Goal: Task Accomplishment & Management: Complete application form

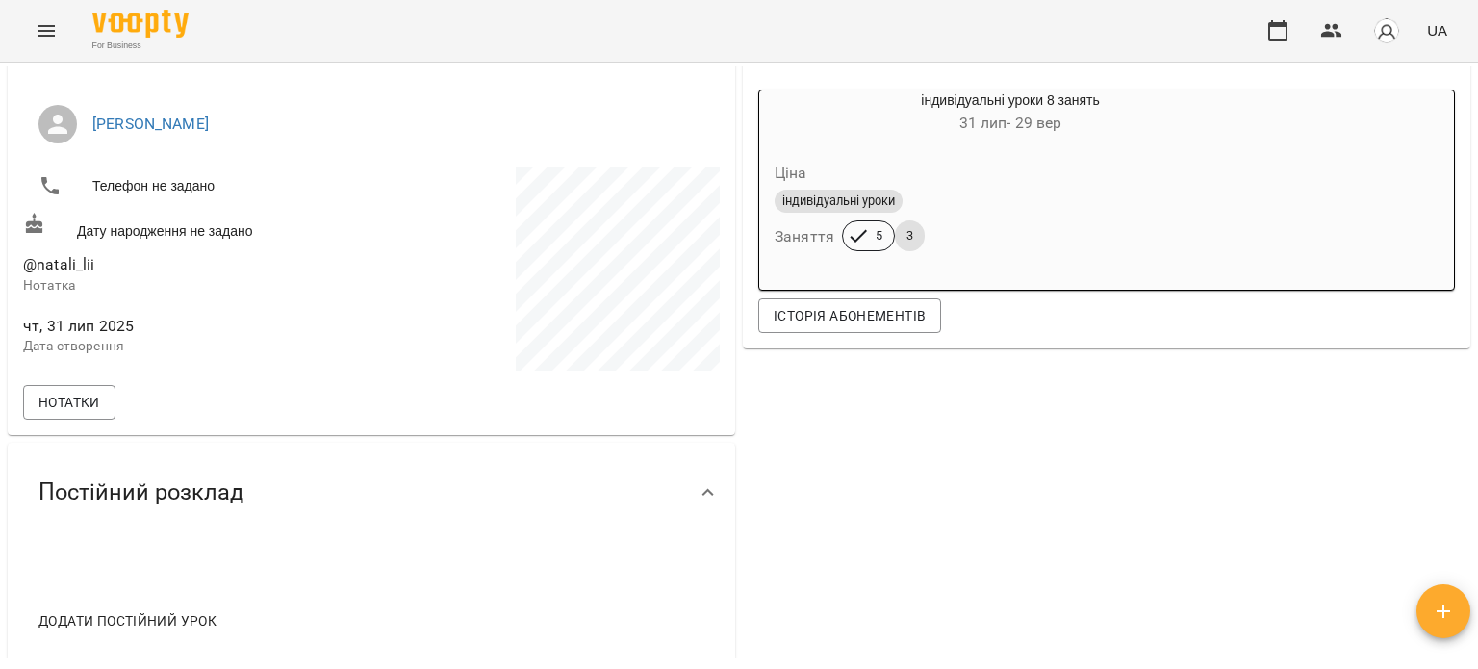
scroll to position [96, 0]
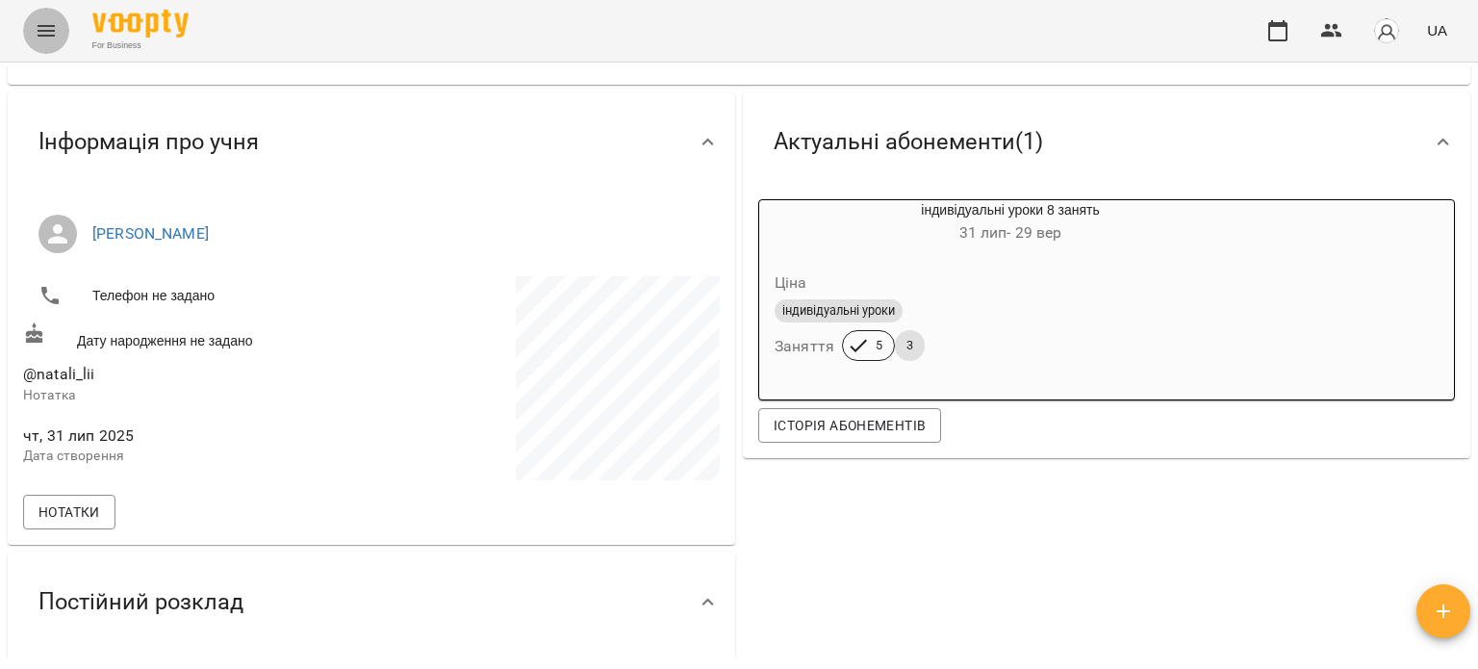
click at [37, 20] on icon "Menu" at bounding box center [46, 30] width 23 height 23
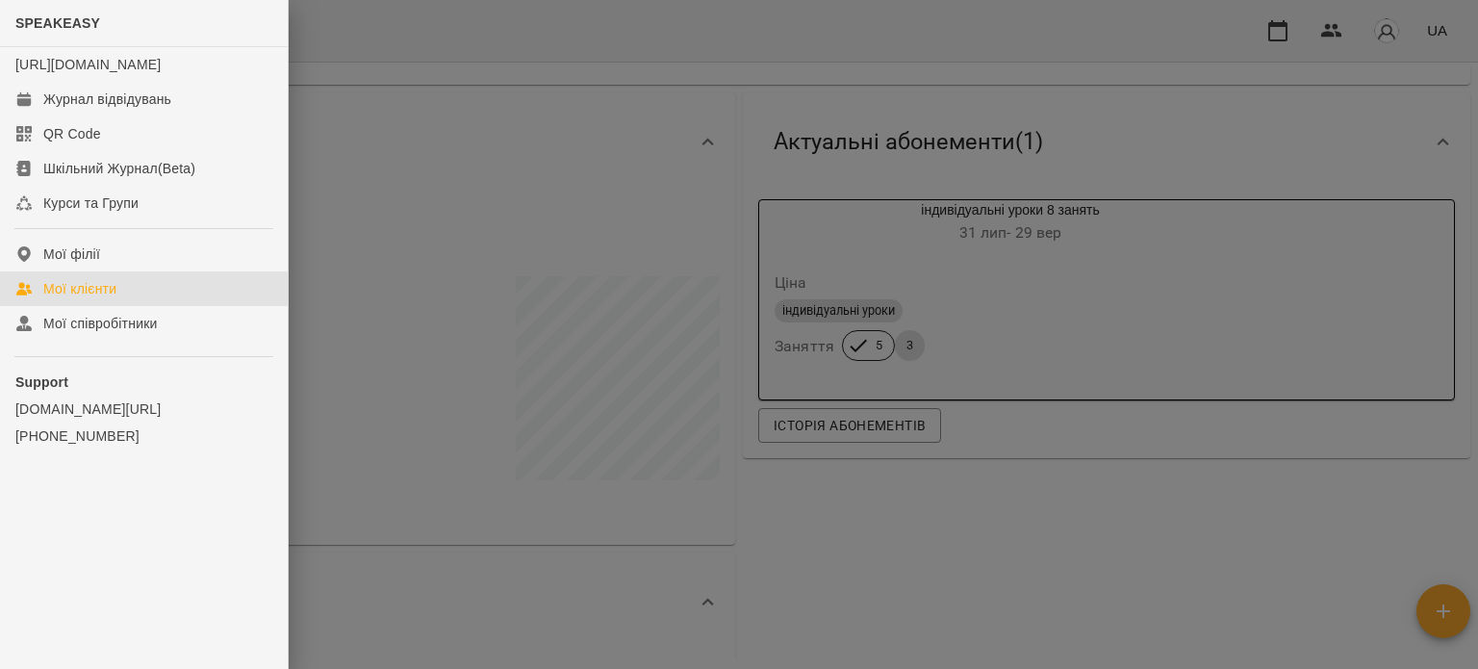
click at [127, 306] on link "Мої клієнти" at bounding box center [144, 288] width 288 height 35
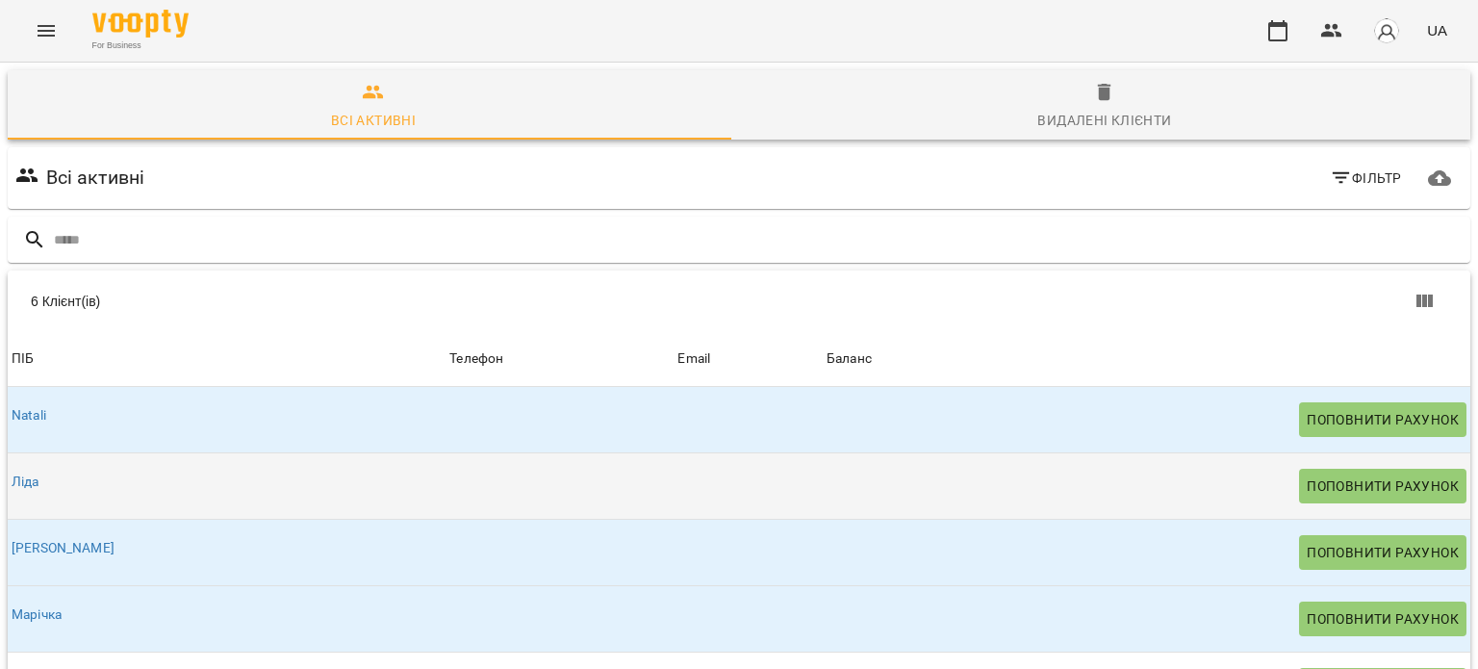
scroll to position [233, 0]
click at [15, 473] on link "Ліда" at bounding box center [26, 480] width 28 height 15
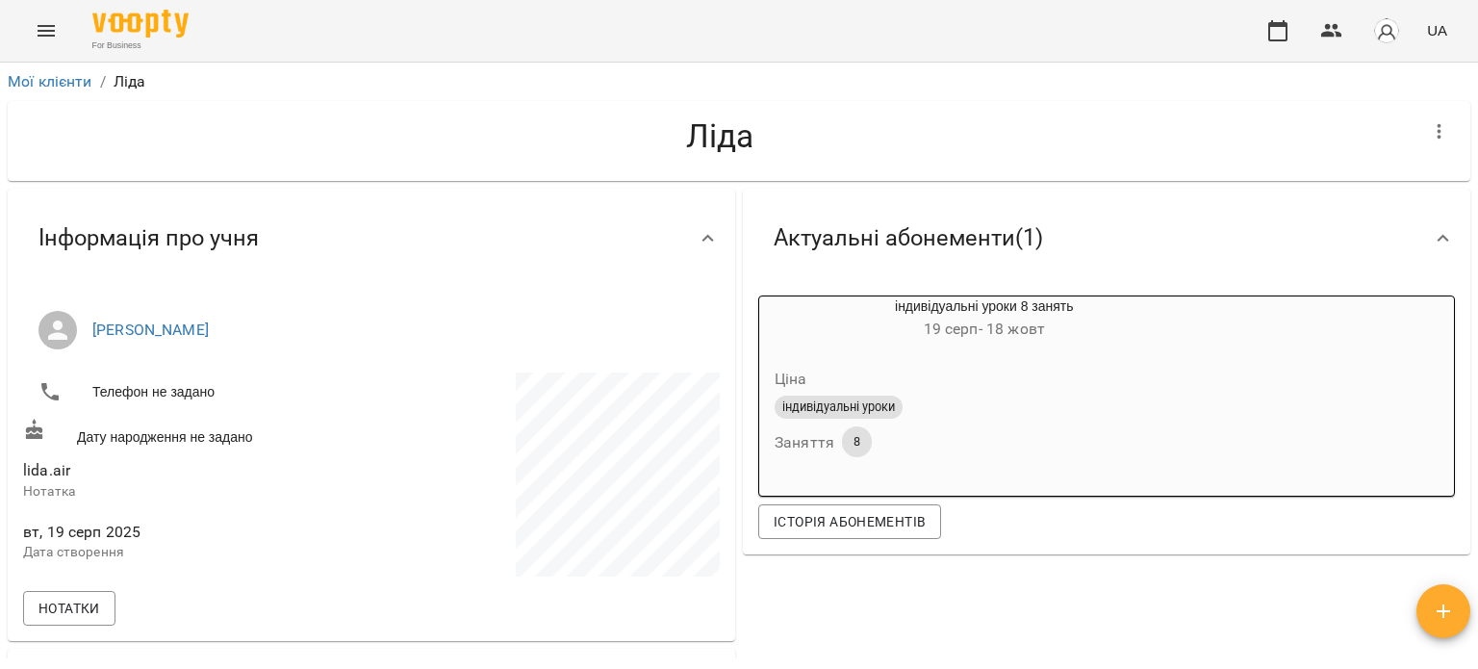
click at [1385, 32] on img "button" at bounding box center [1386, 30] width 27 height 27
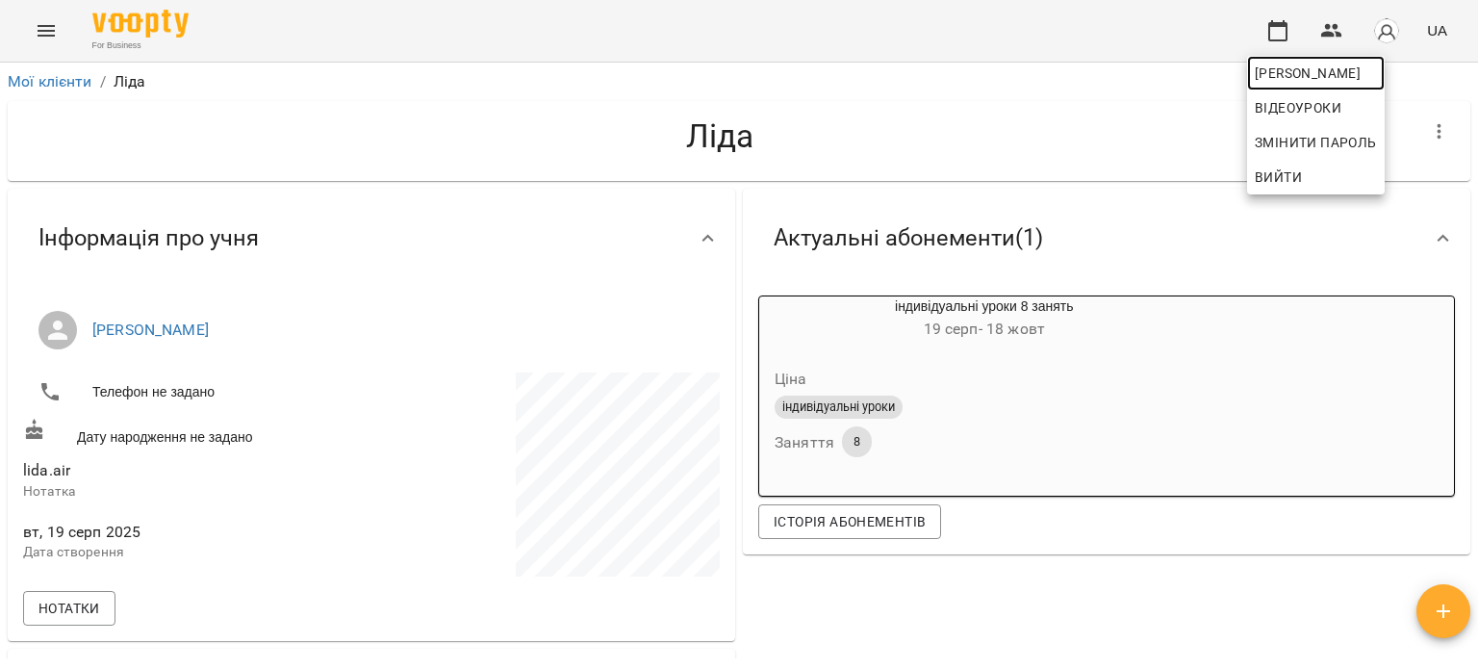
click at [1305, 78] on span "[PERSON_NAME]" at bounding box center [1316, 73] width 122 height 23
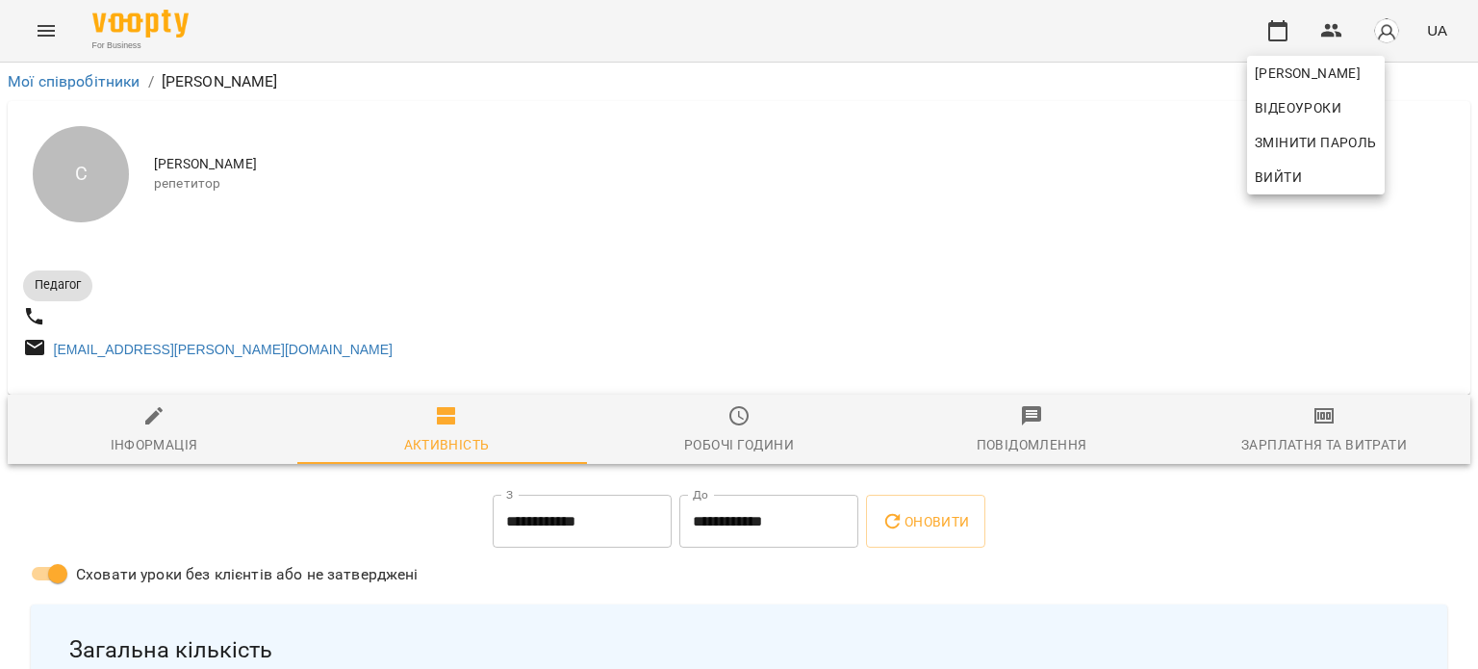
click at [674, 231] on div at bounding box center [739, 334] width 1478 height 669
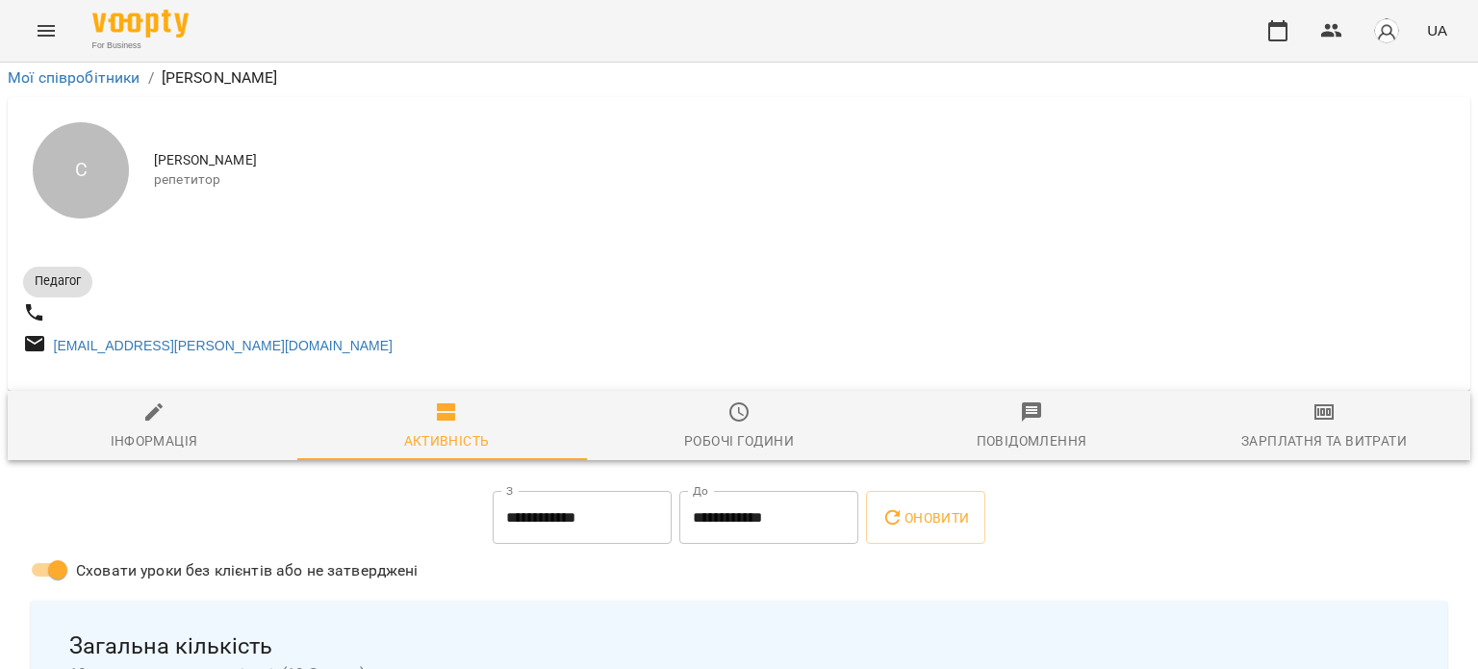
scroll to position [6, 0]
click at [38, 35] on icon "Menu" at bounding box center [46, 31] width 17 height 12
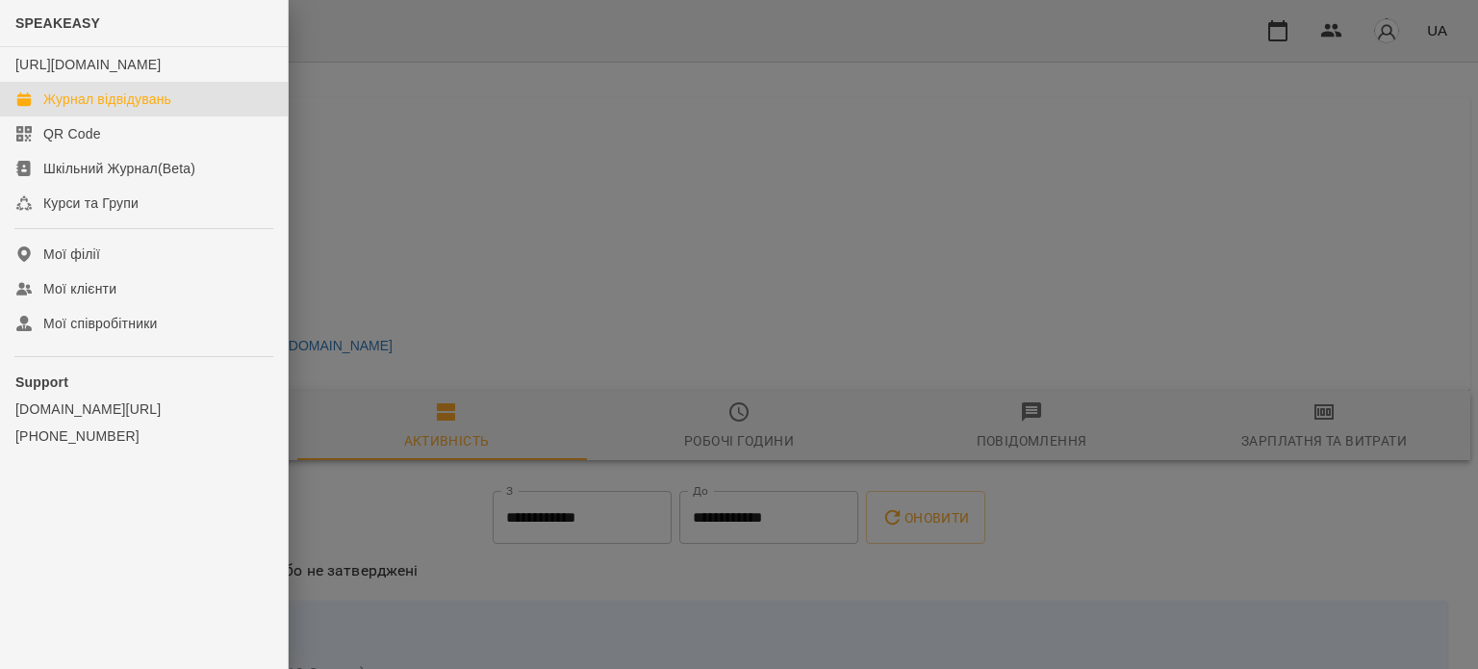
click at [118, 109] on div "Журнал відвідувань" at bounding box center [107, 98] width 128 height 19
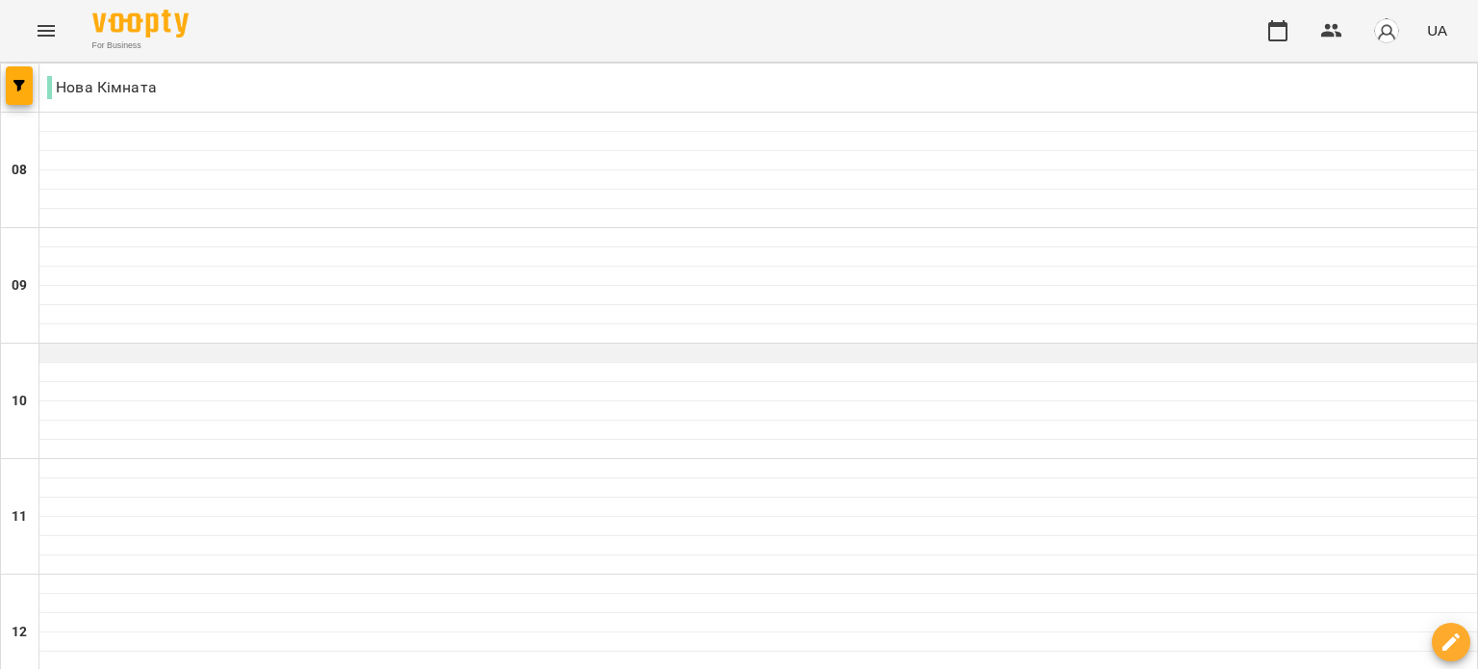
scroll to position [496, 0]
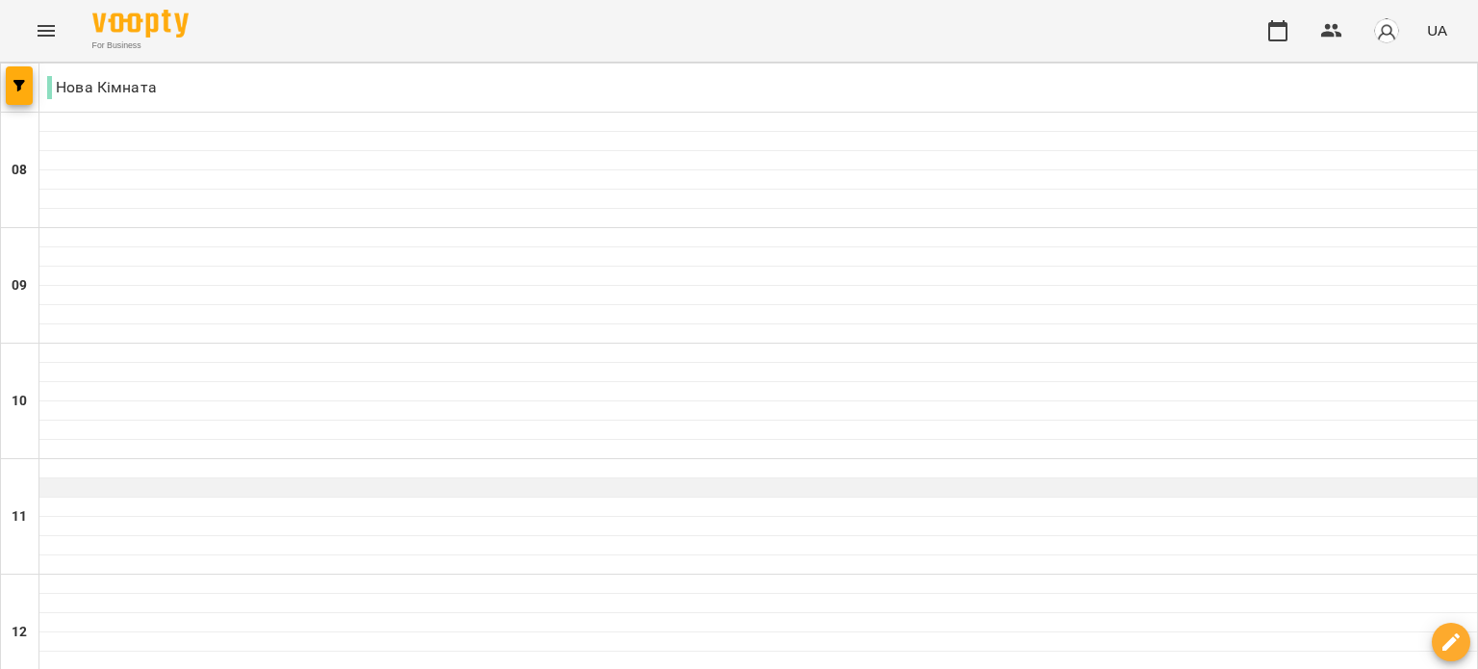
scroll to position [683, 0]
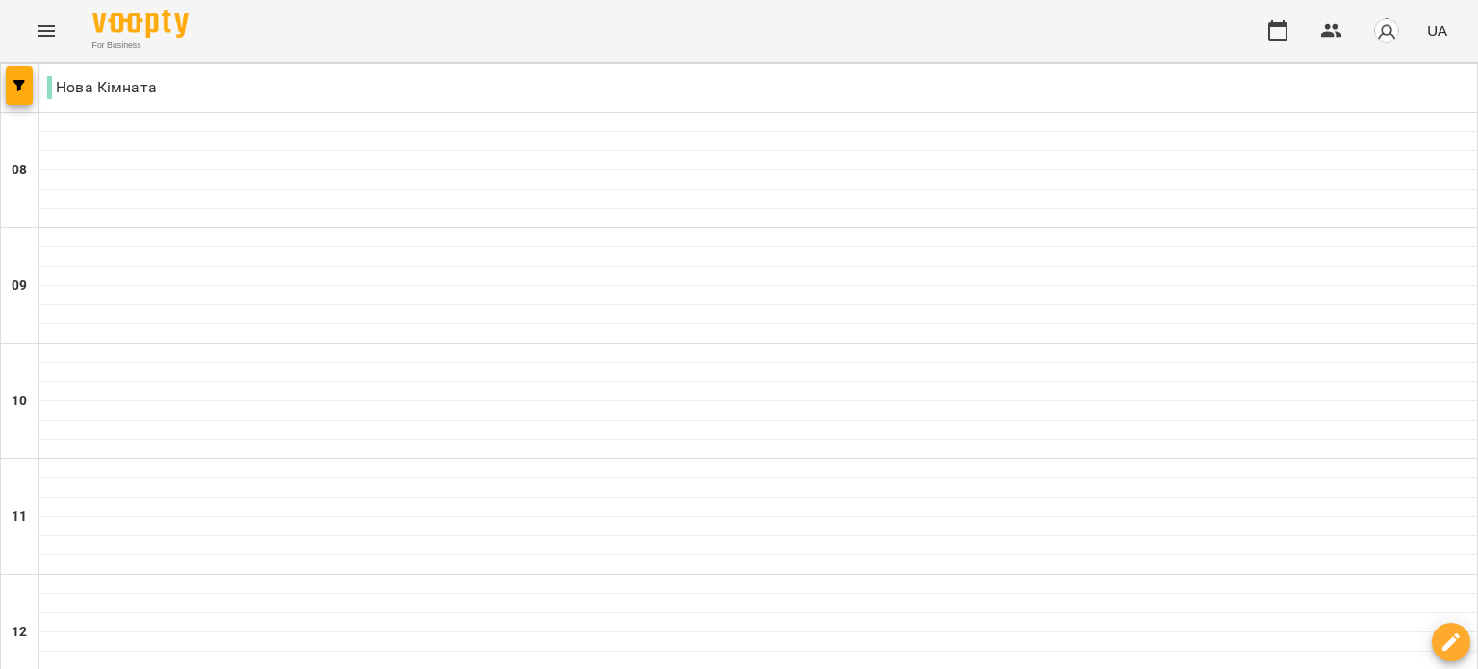
select select "**********"
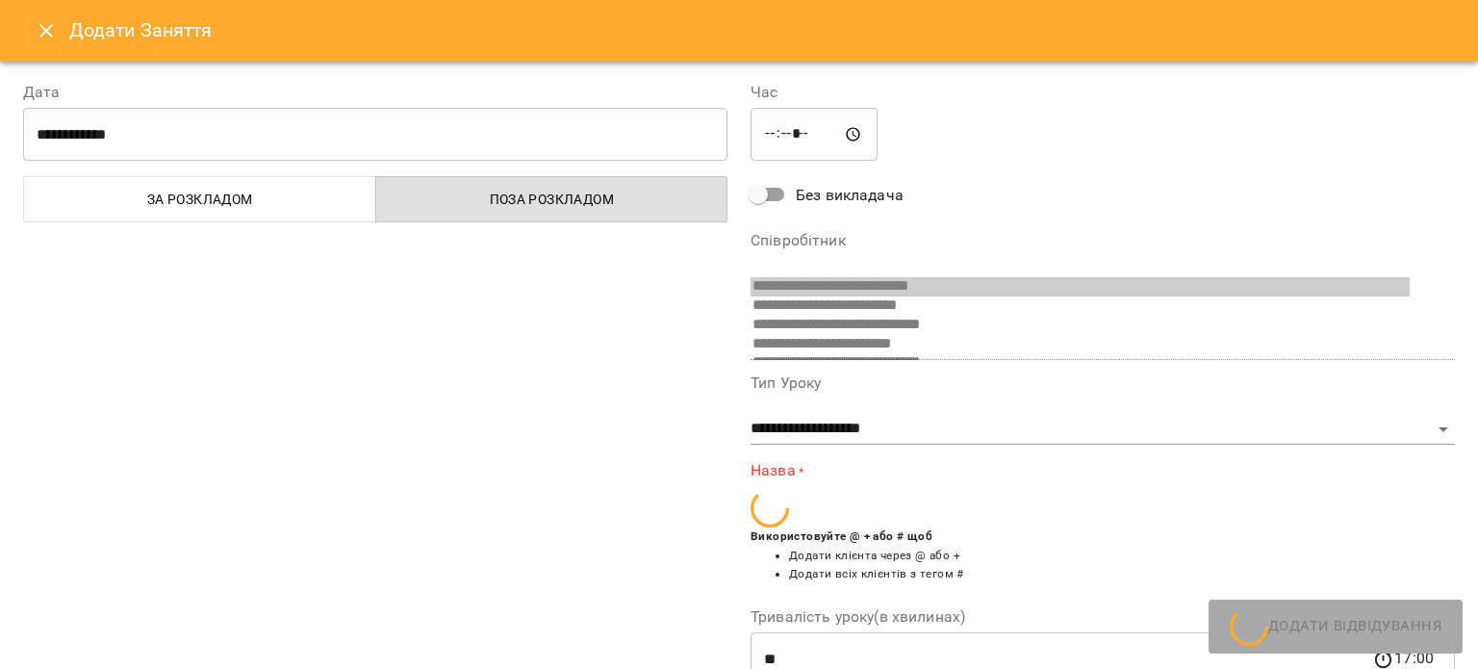
scroll to position [470, 0]
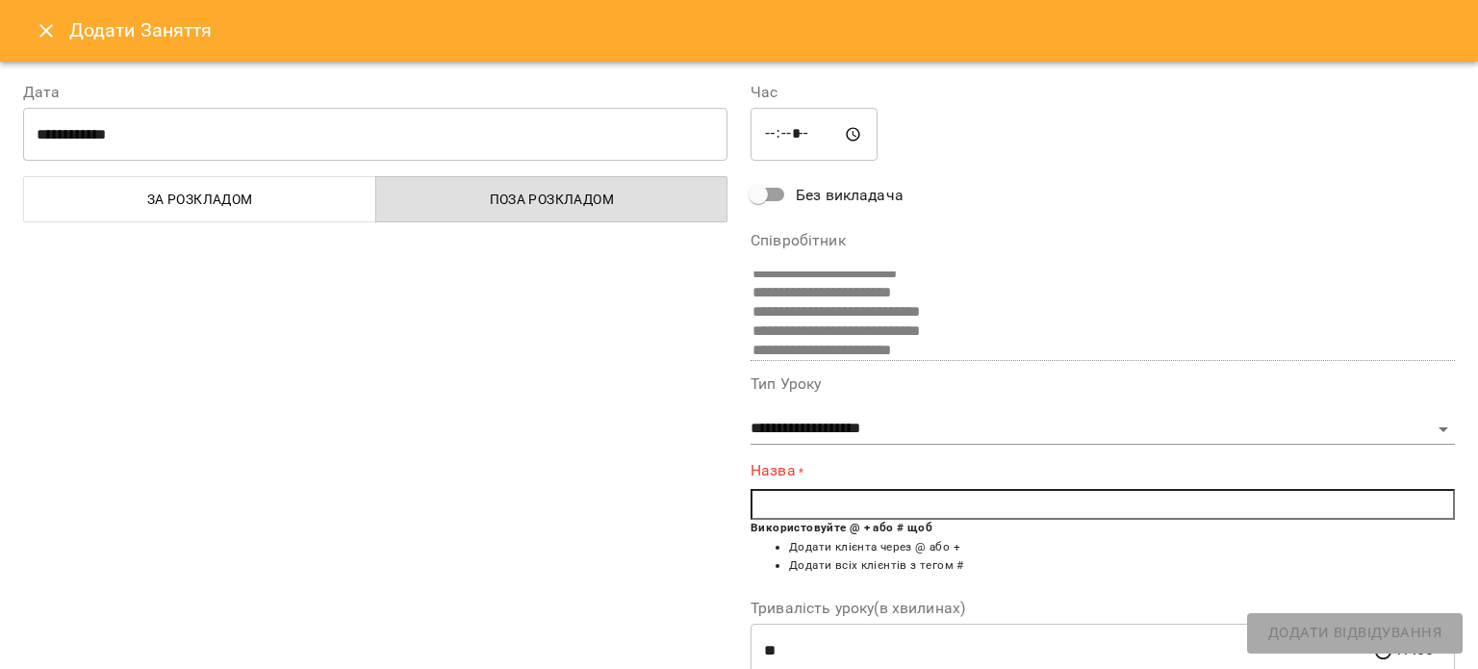
click at [825, 497] on input "text" at bounding box center [1102, 504] width 704 height 31
type input "*"
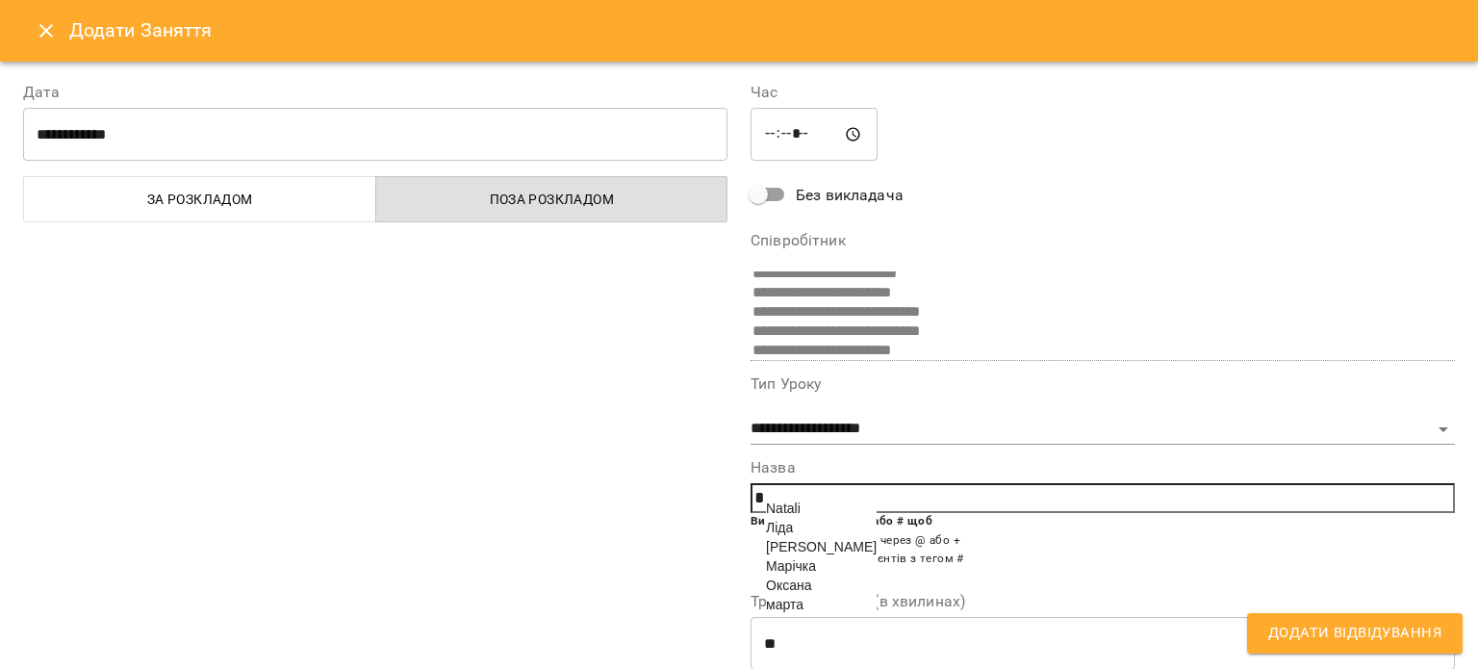
click at [792, 612] on span "марта" at bounding box center [785, 604] width 38 height 15
type input "*****"
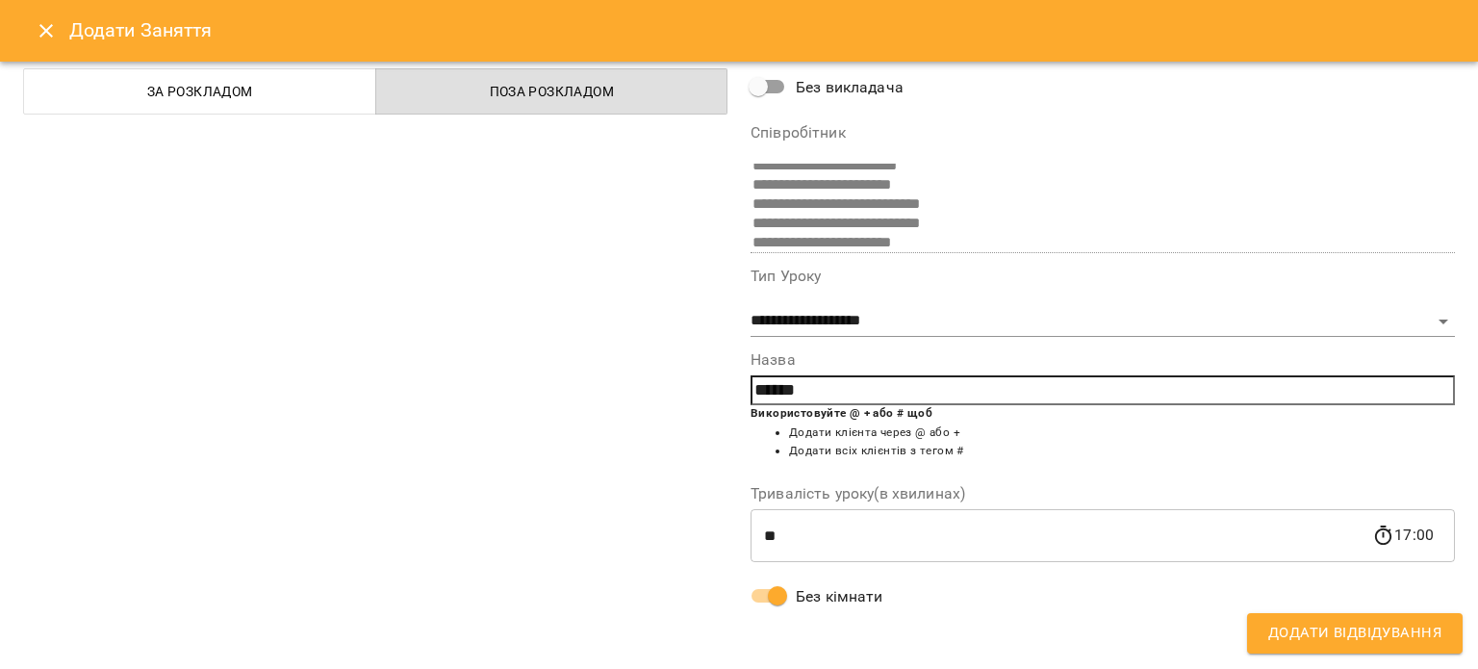
scroll to position [0, 0]
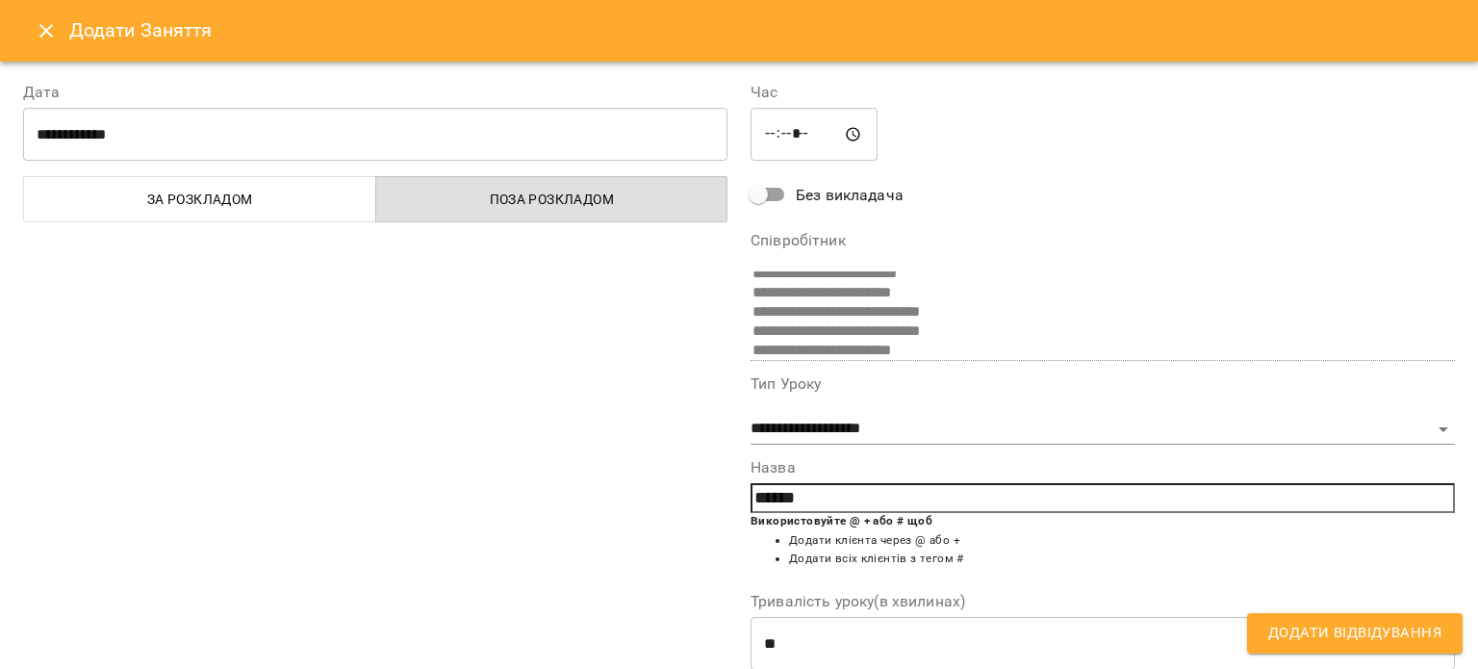
click at [1387, 630] on span "Додати Відвідування" at bounding box center [1354, 633] width 173 height 25
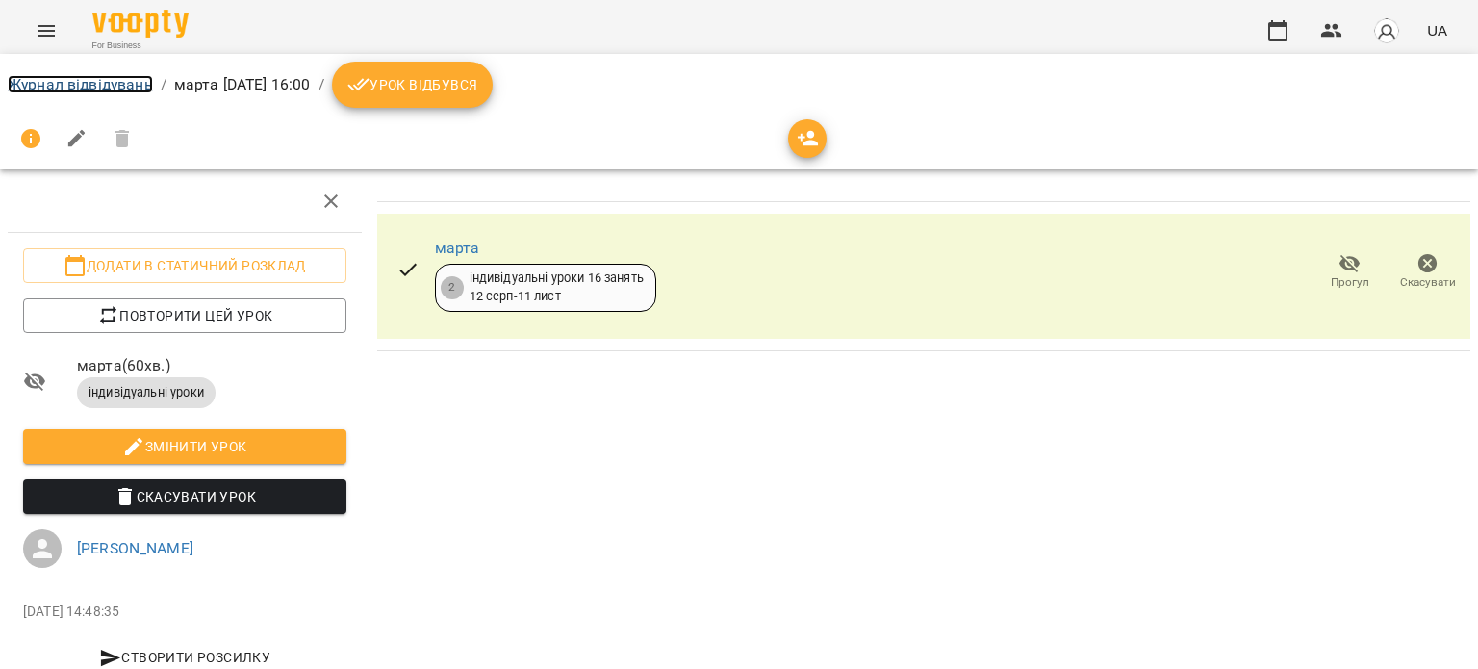
click at [85, 82] on link "Журнал відвідувань" at bounding box center [80, 84] width 145 height 18
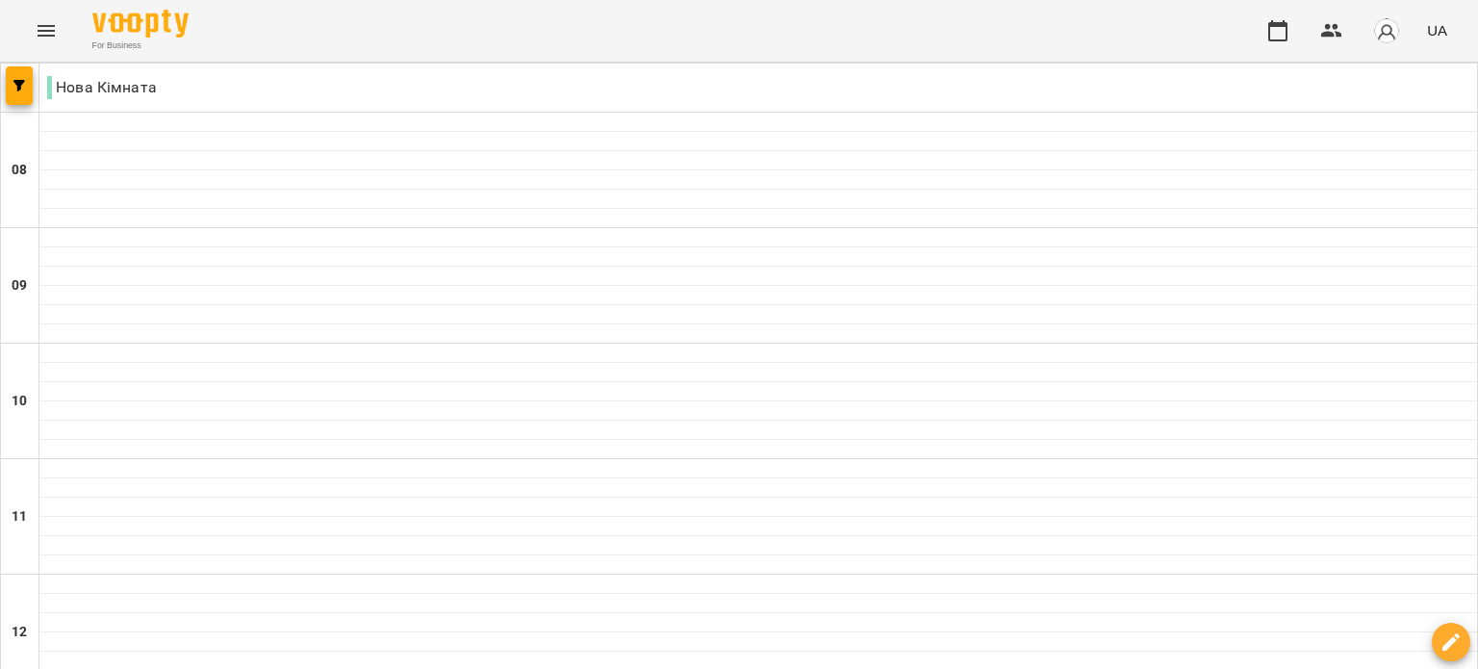
scroll to position [819, 0]
select select "**********"
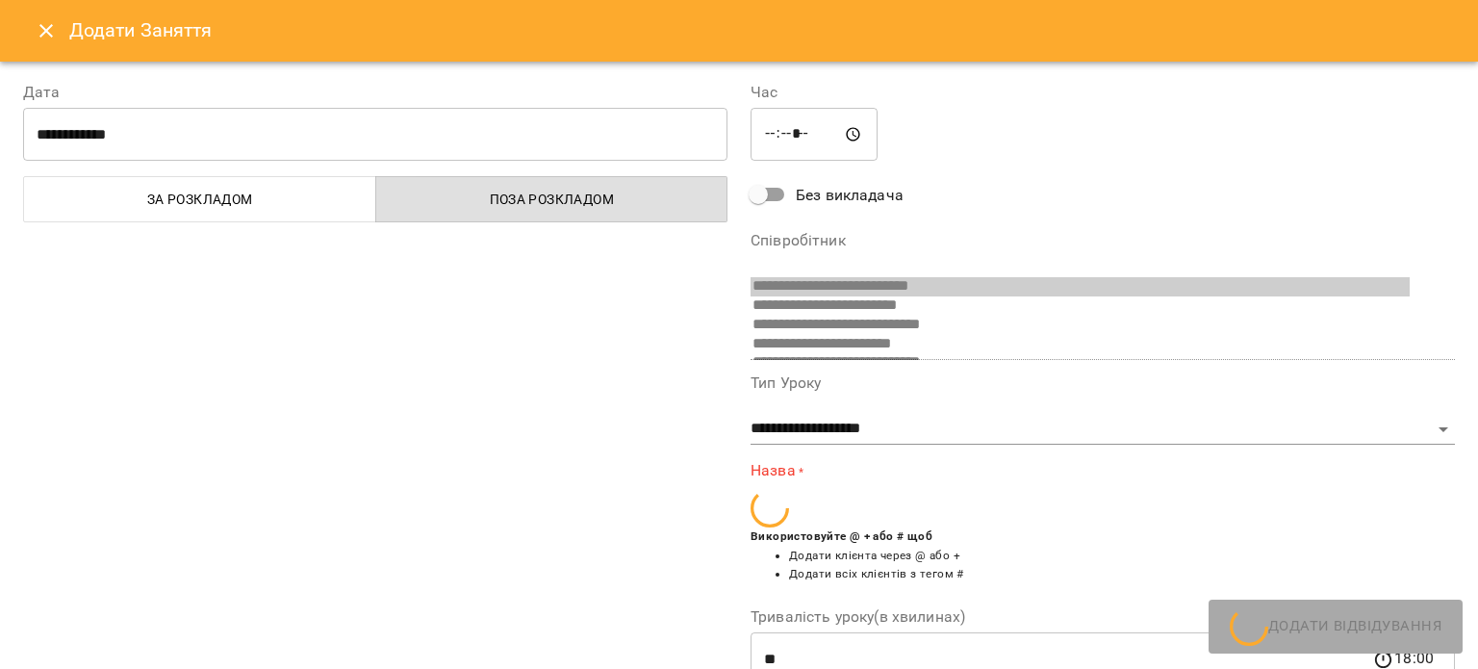
scroll to position [470, 0]
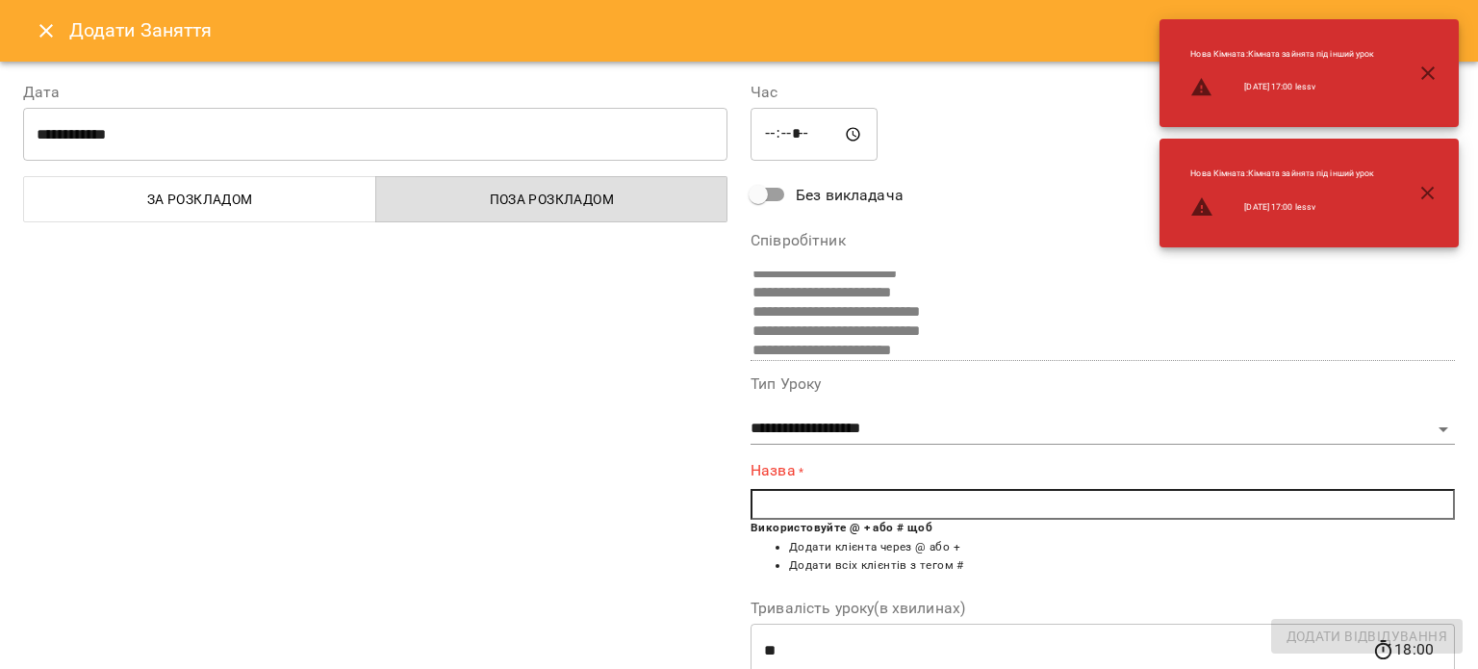
click at [1435, 198] on icon "button" at bounding box center [1427, 193] width 23 height 23
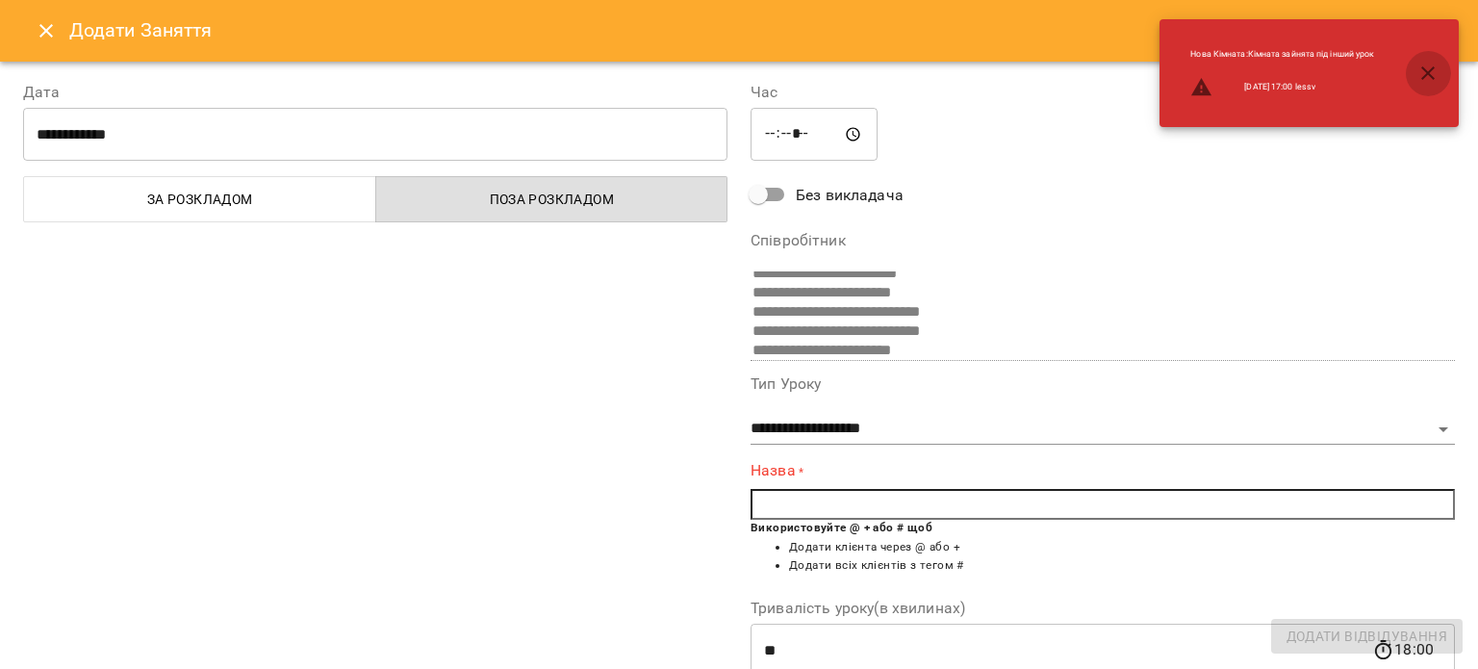
click at [1427, 73] on icon "button" at bounding box center [1427, 72] width 13 height 13
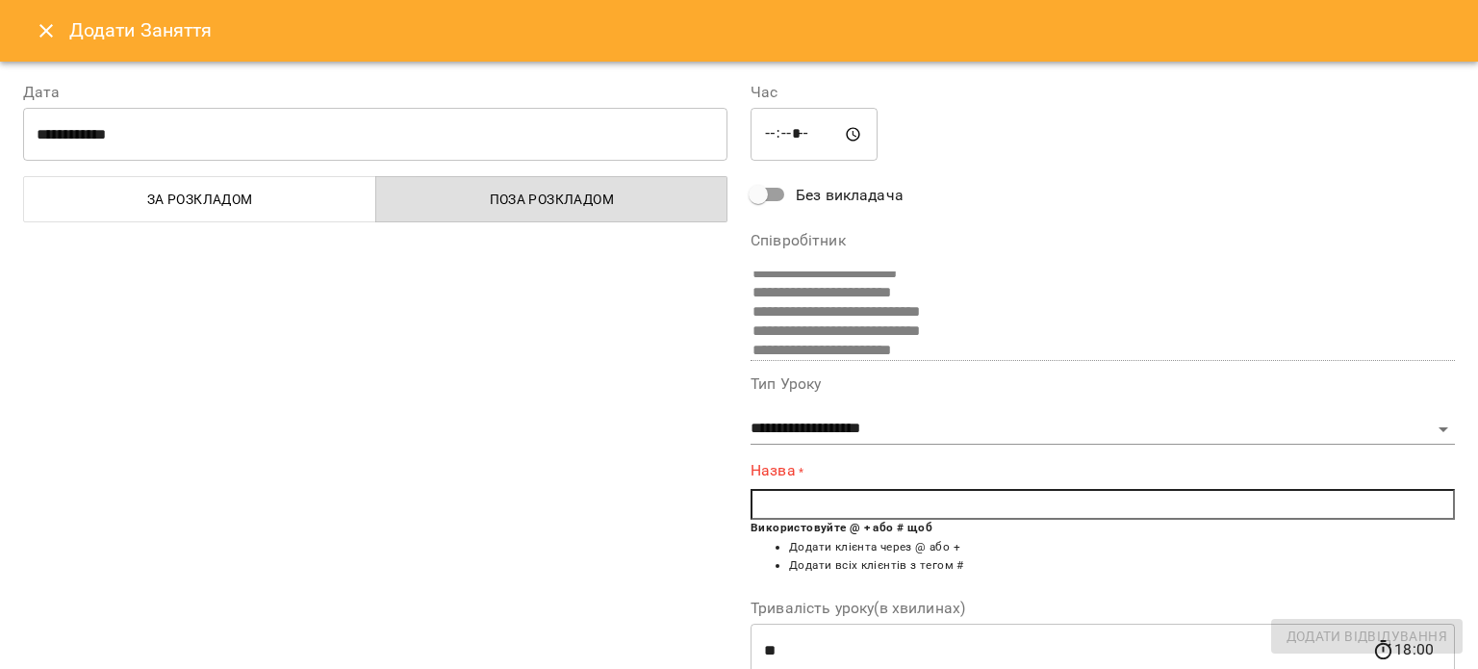
click at [910, 516] on input "text" at bounding box center [1102, 504] width 704 height 31
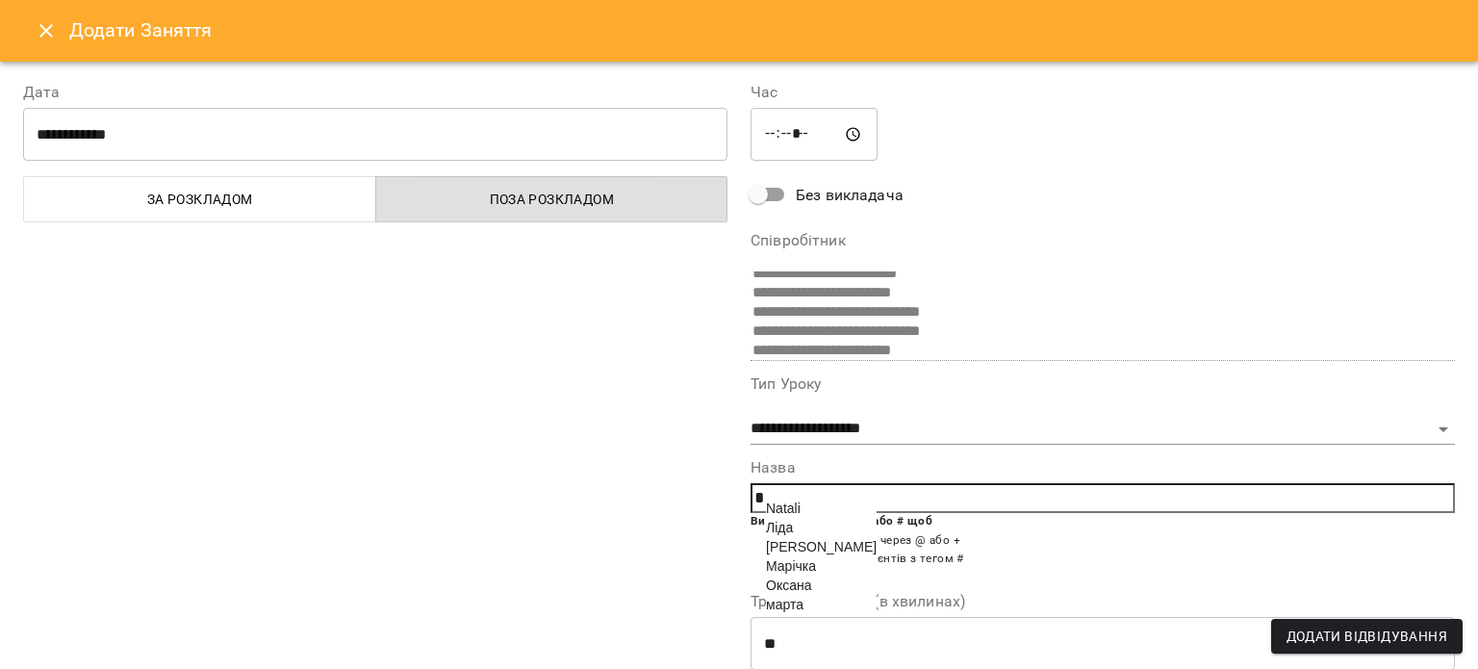
click at [771, 553] on span "[PERSON_NAME]" at bounding box center [821, 546] width 111 height 15
type input "****"
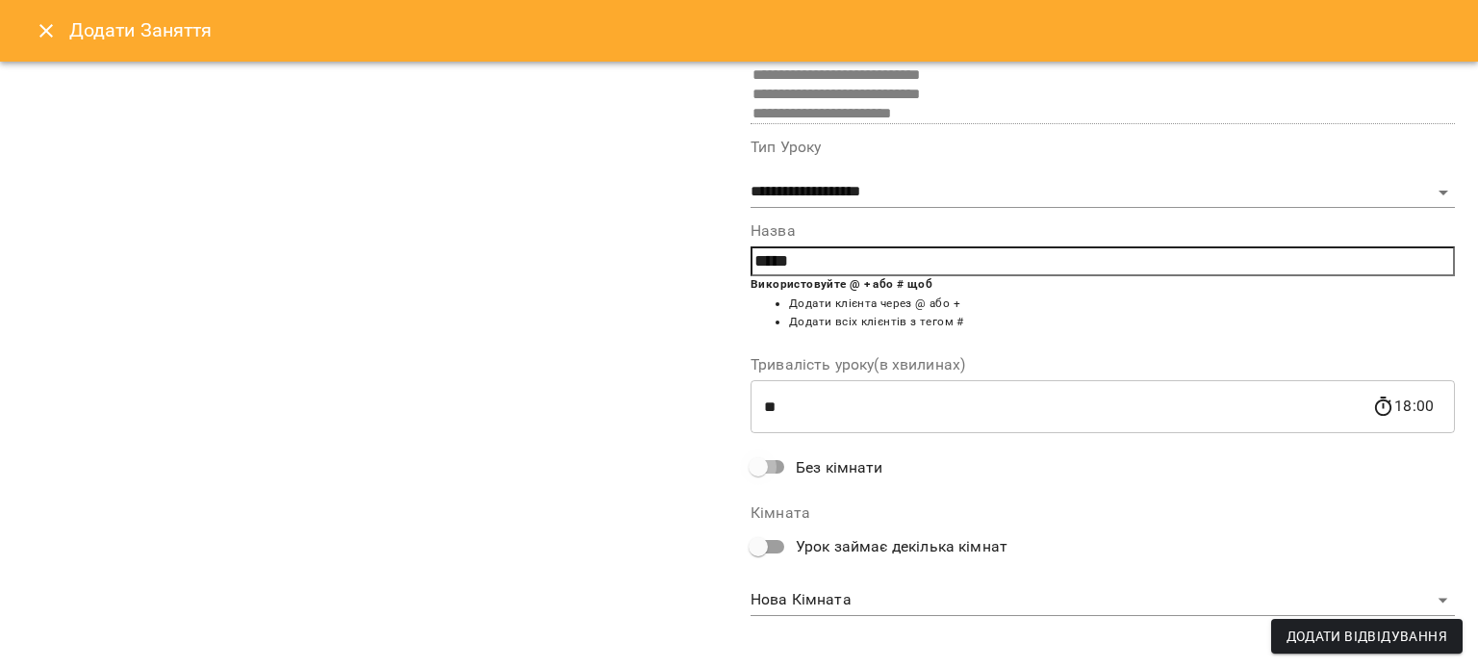
scroll to position [108, 0]
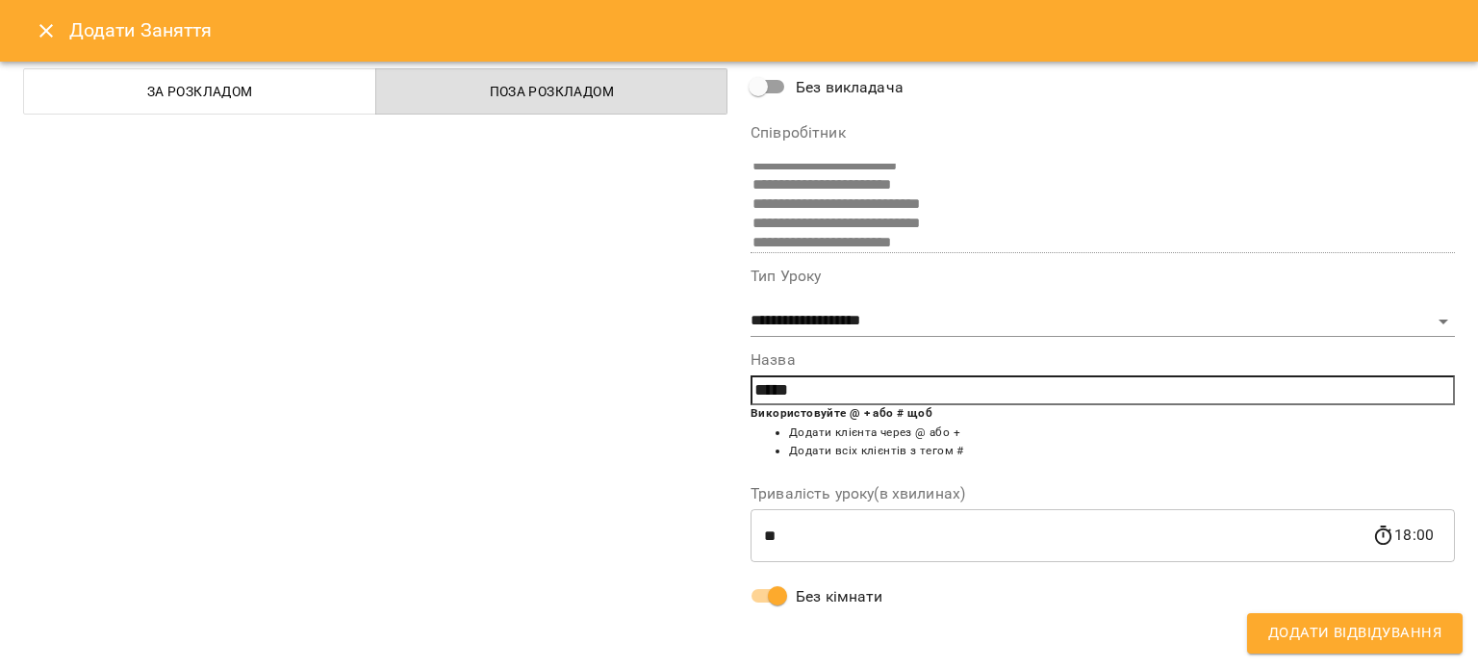
click at [1441, 628] on button "Додати Відвідування" at bounding box center [1355, 633] width 216 height 40
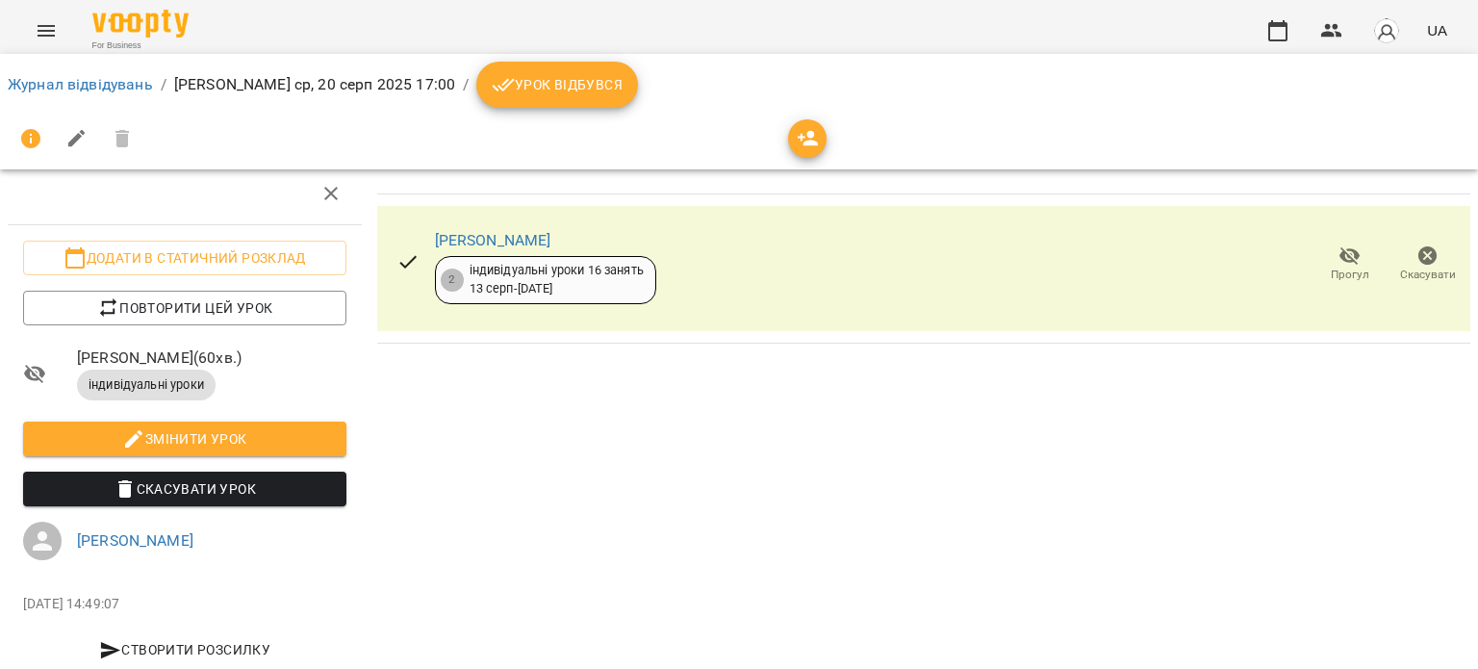
scroll to position [50, 0]
